Goal: Navigation & Orientation: Find specific page/section

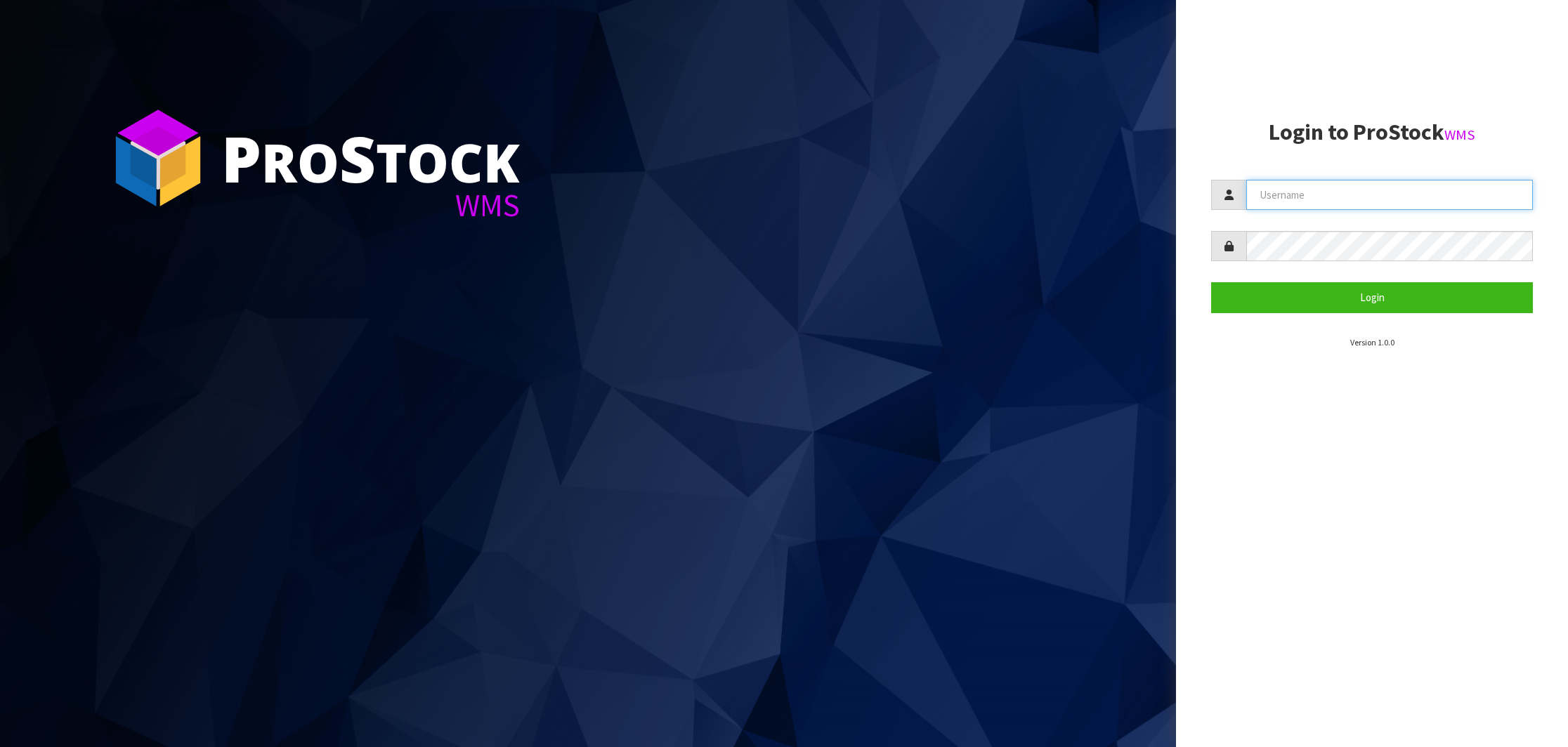
click at [1302, 191] on input "text" at bounding box center [1389, 195] width 286 height 30
click at [1330, 205] on input "text" at bounding box center [1389, 195] width 286 height 30
click at [1312, 200] on input "text" at bounding box center [1389, 195] width 286 height 30
drag, startPoint x: 1335, startPoint y: 195, endPoint x: 1190, endPoint y: 193, distance: 145.0
click at [1190, 193] on aside "Login to ProStock WMS info@nerotap Login Version 1.0.0" at bounding box center [1371, 374] width 392 height 747
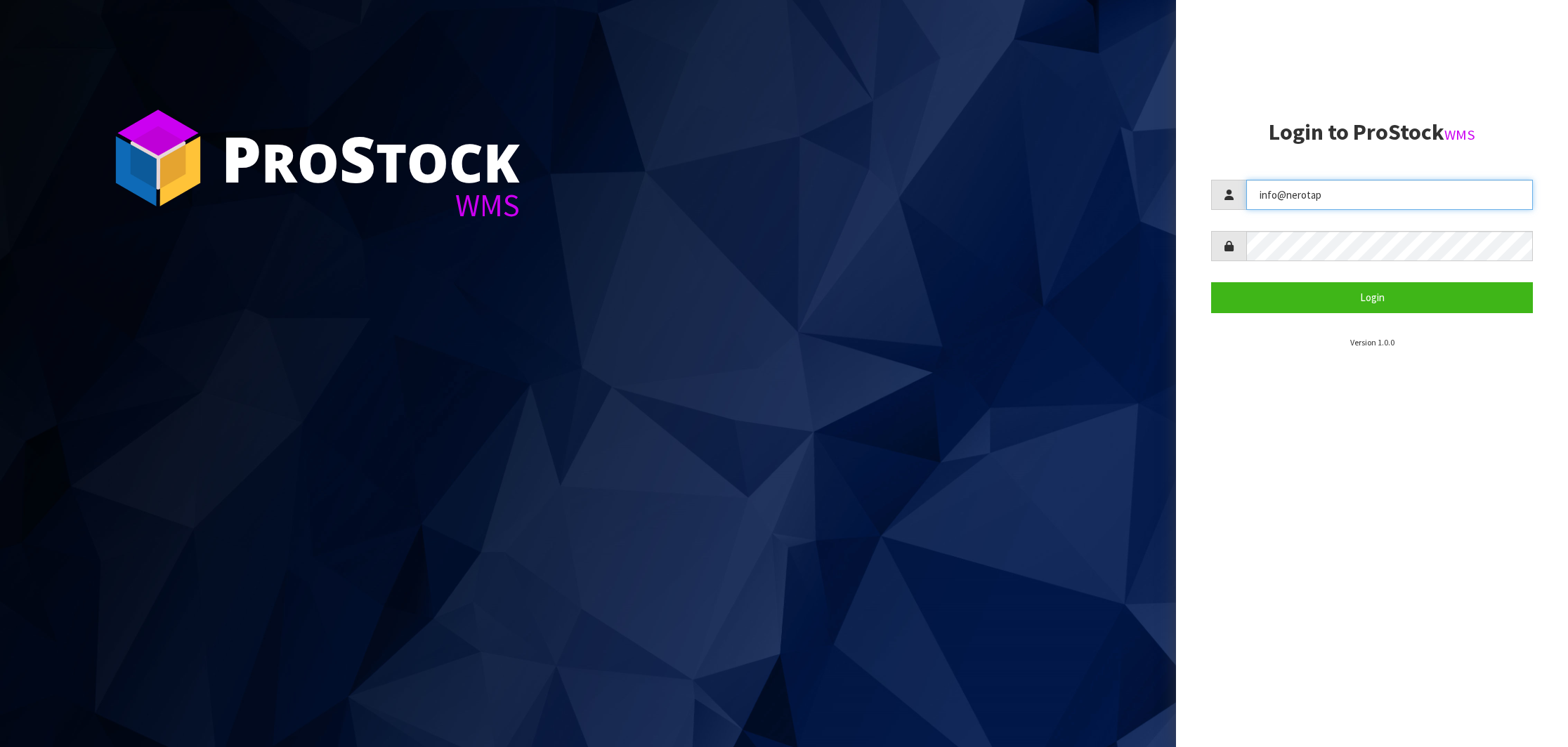
paste input "NEROTAPWARE"
type input "NEROTAPWARE"
click at [1337, 292] on button "Login" at bounding box center [1372, 297] width 322 height 30
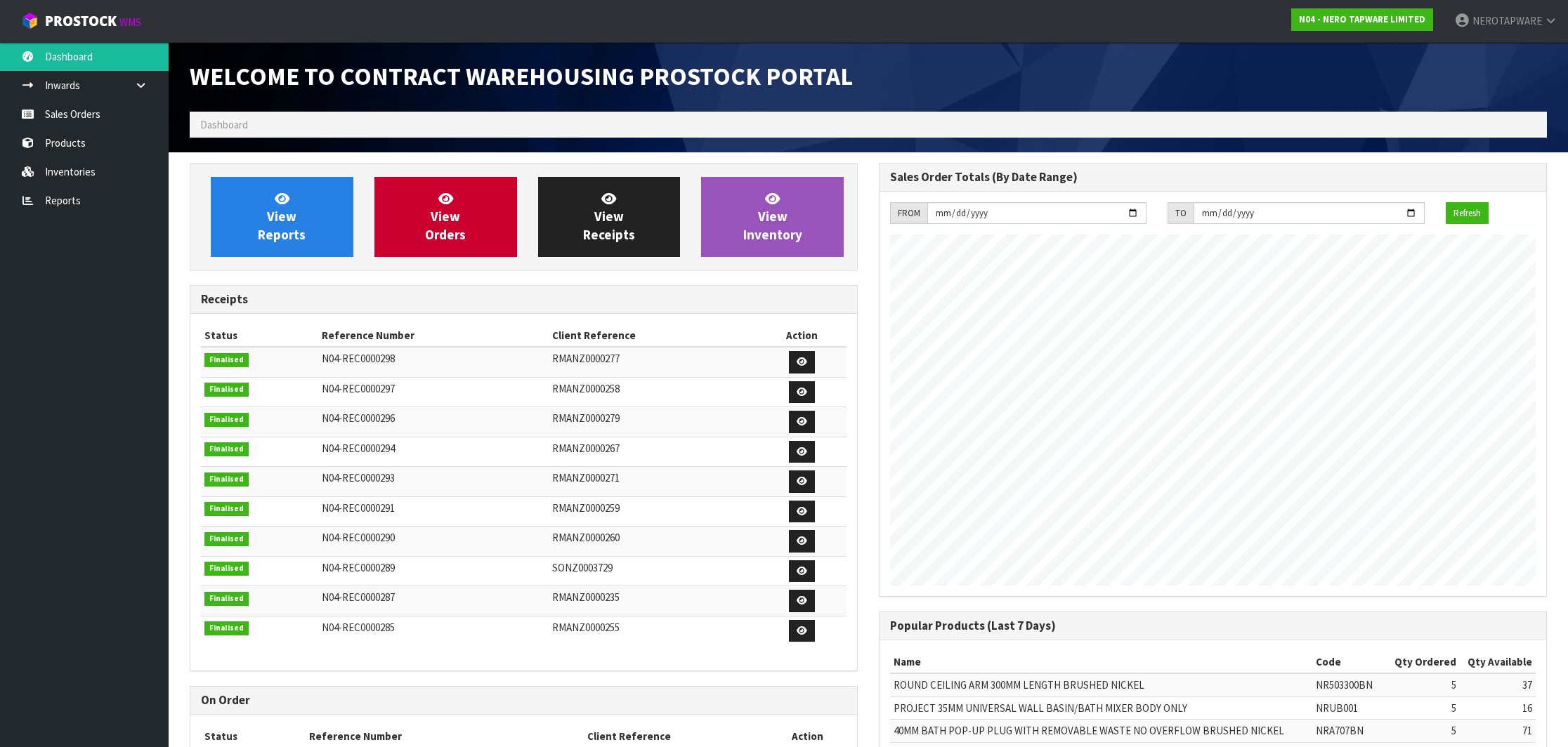
scroll to position [779, 689]
click at [104, 121] on link "Sales Orders" at bounding box center [84, 113] width 169 height 29
